Goal: Information Seeking & Learning: Find specific fact

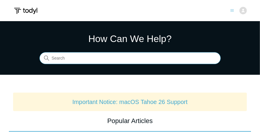
click at [108, 62] on input "Search" at bounding box center [130, 58] width 181 height 12
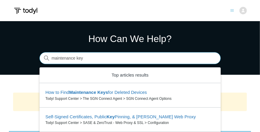
type input "maintenance key"
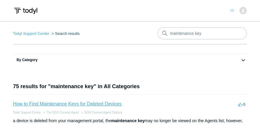
click at [89, 104] on link "How to Find Maintenance Keys for Deleted Devices" at bounding box center [67, 103] width 109 height 5
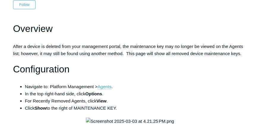
scroll to position [102, 0]
